Goal: Find specific page/section: Find specific page/section

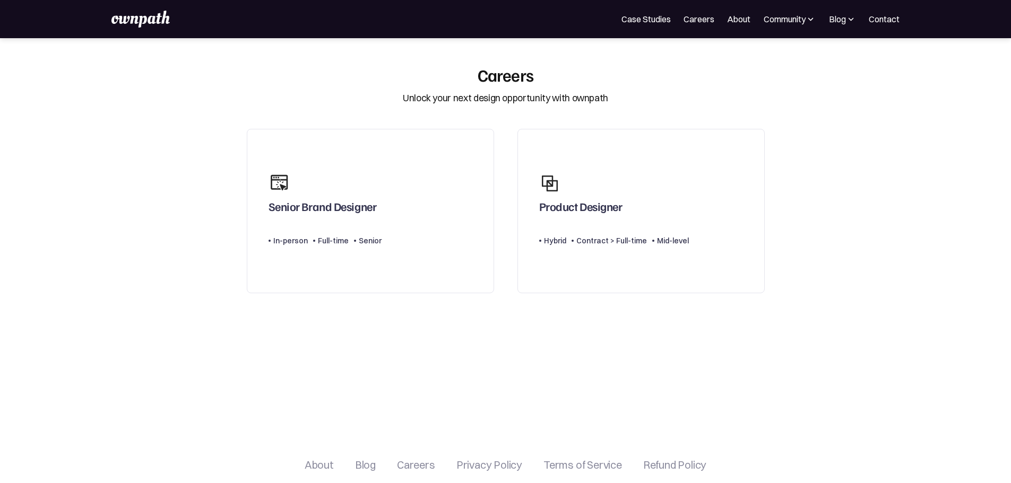
click at [683, 18] on link "Careers" at bounding box center [698, 19] width 31 height 13
click at [397, 469] on div "Careers" at bounding box center [416, 465] width 38 height 13
